Goal: Check status: Check status

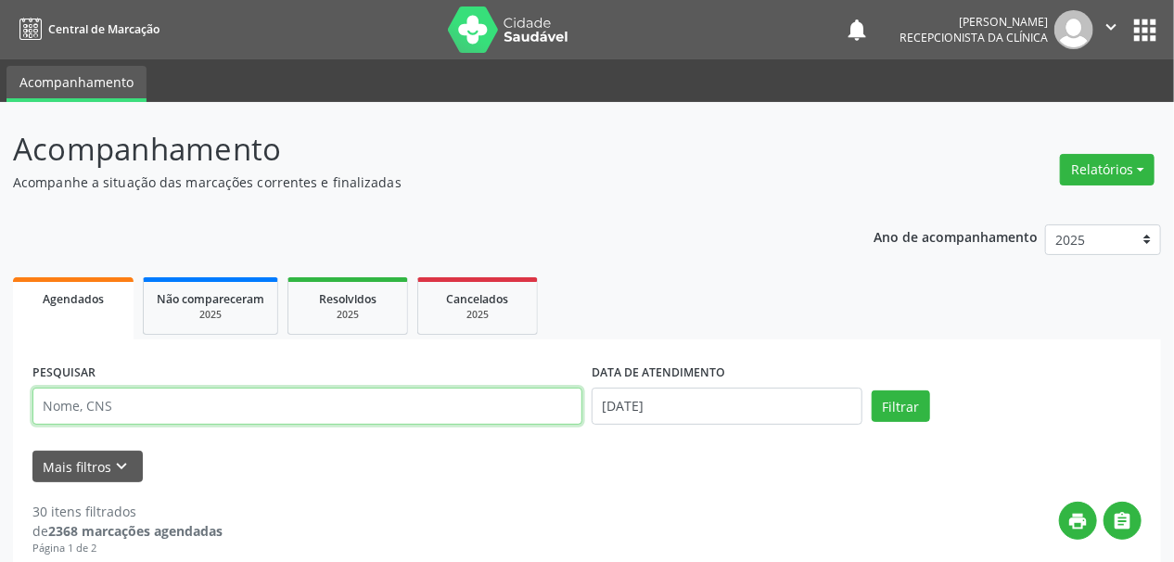
click at [82, 411] on input "text" at bounding box center [307, 406] width 550 height 37
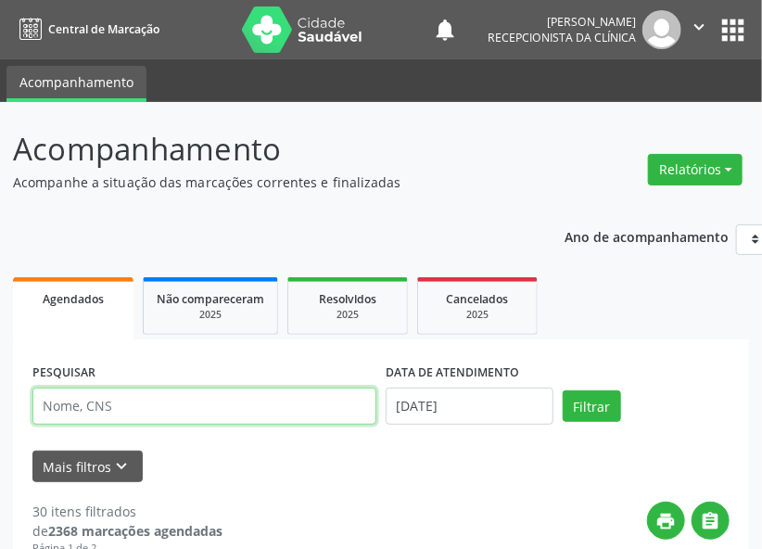
click at [82, 411] on input "text" at bounding box center [204, 406] width 344 height 37
paste input "[PERSON_NAME]"
type input "[PERSON_NAME]"
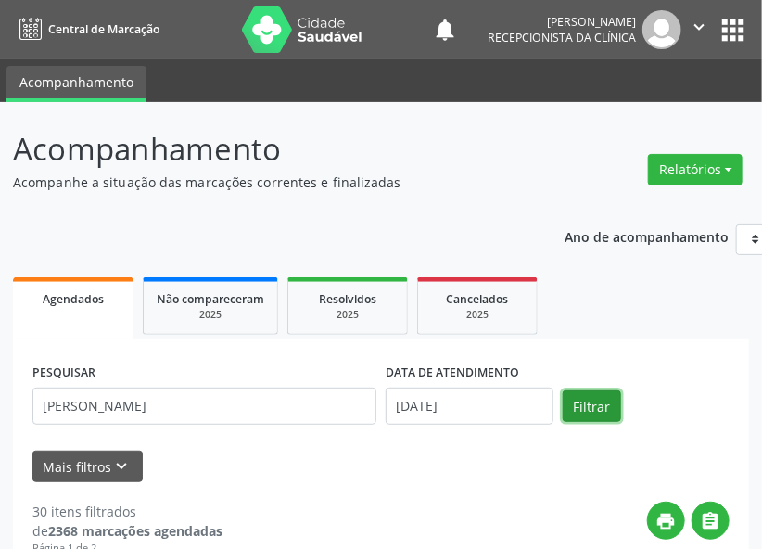
click at [567, 408] on button "Filtrar" at bounding box center [592, 406] width 58 height 32
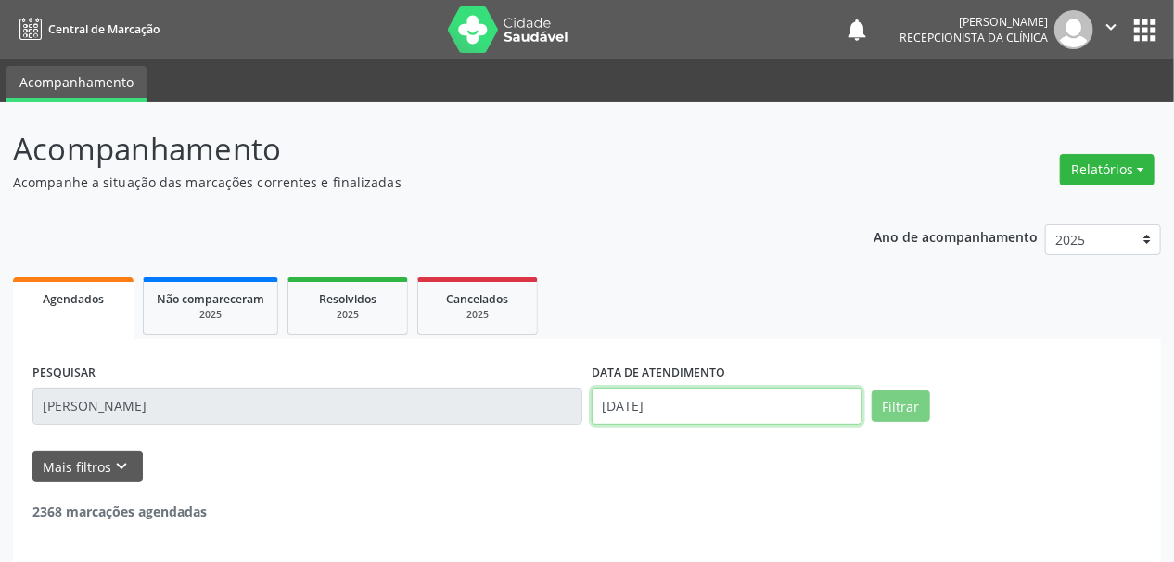
click at [657, 406] on input "[DATE]" at bounding box center [727, 406] width 271 height 37
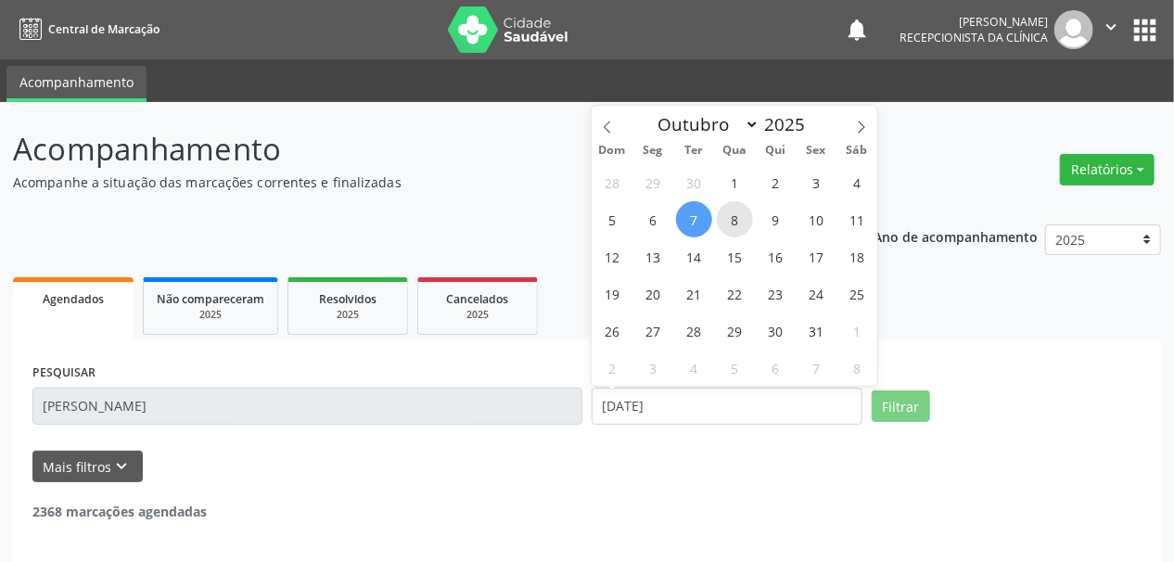
click at [726, 216] on span "8" at bounding box center [735, 219] width 36 height 36
type input "08/10/2025"
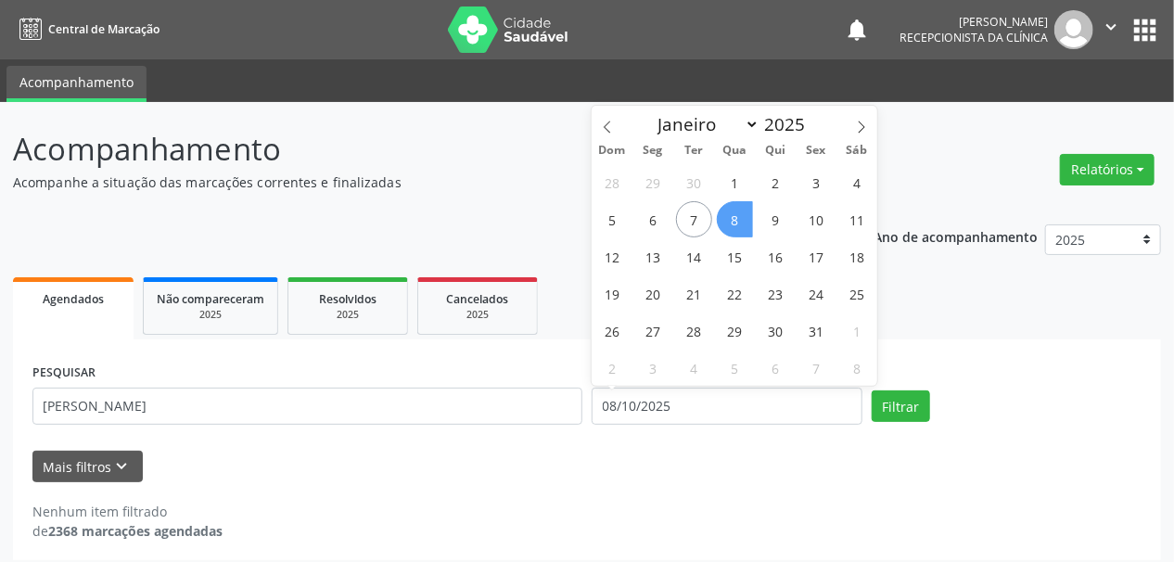
drag, startPoint x: 739, startPoint y: 219, endPoint x: 742, endPoint y: 228, distance: 9.7
click at [739, 219] on span "8" at bounding box center [735, 219] width 36 height 36
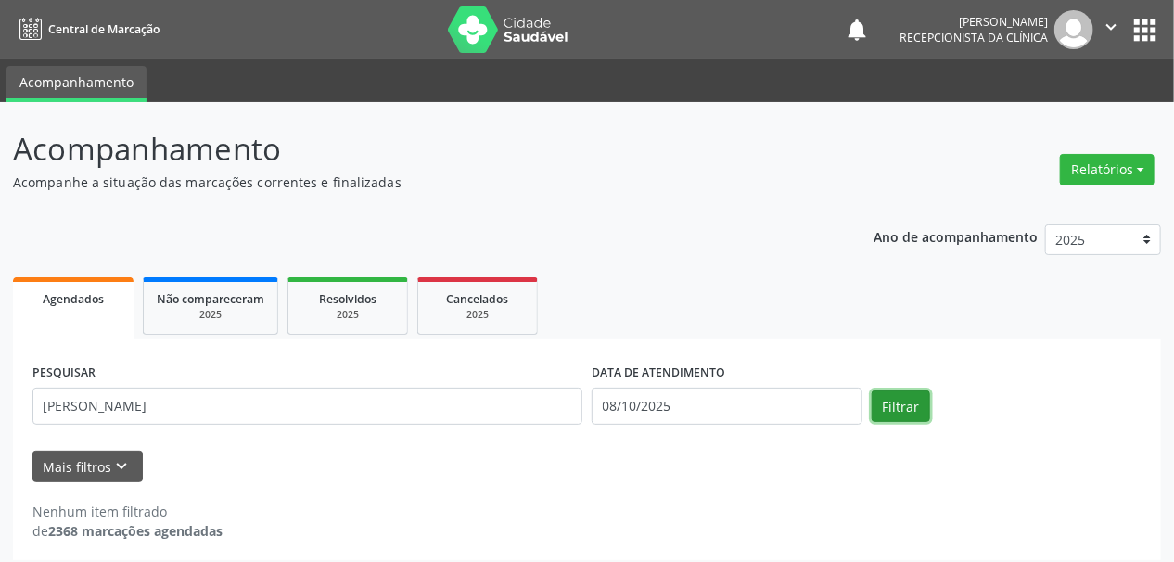
click at [894, 400] on button "Filtrar" at bounding box center [901, 406] width 58 height 32
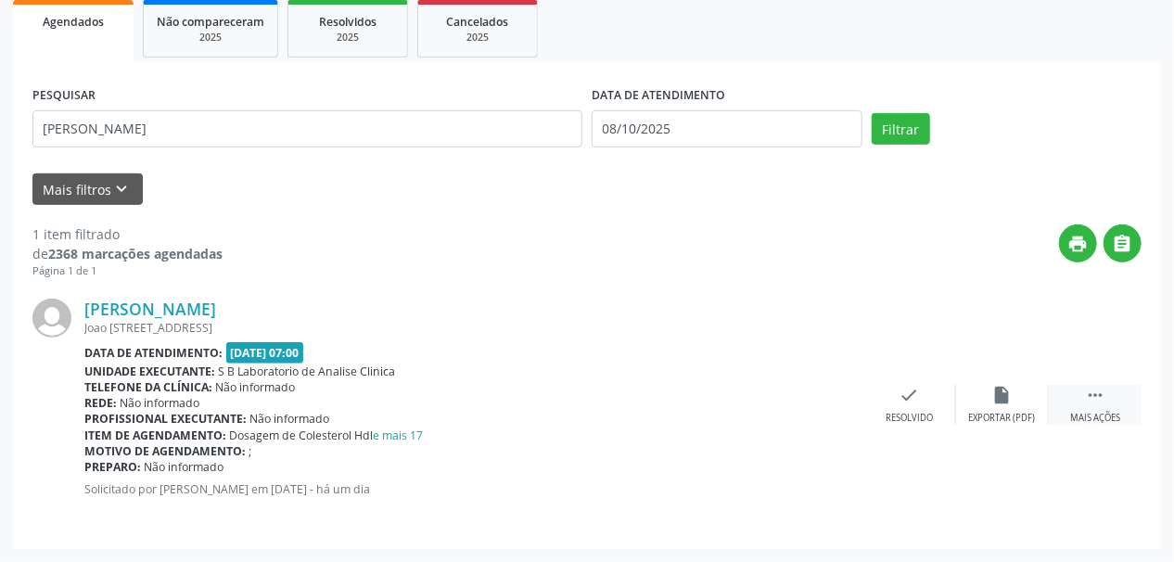
click at [1109, 404] on div " Mais ações" at bounding box center [1095, 405] width 93 height 40
click at [815, 399] on icon "print" at bounding box center [817, 395] width 20 height 20
